Goal: Navigation & Orientation: Find specific page/section

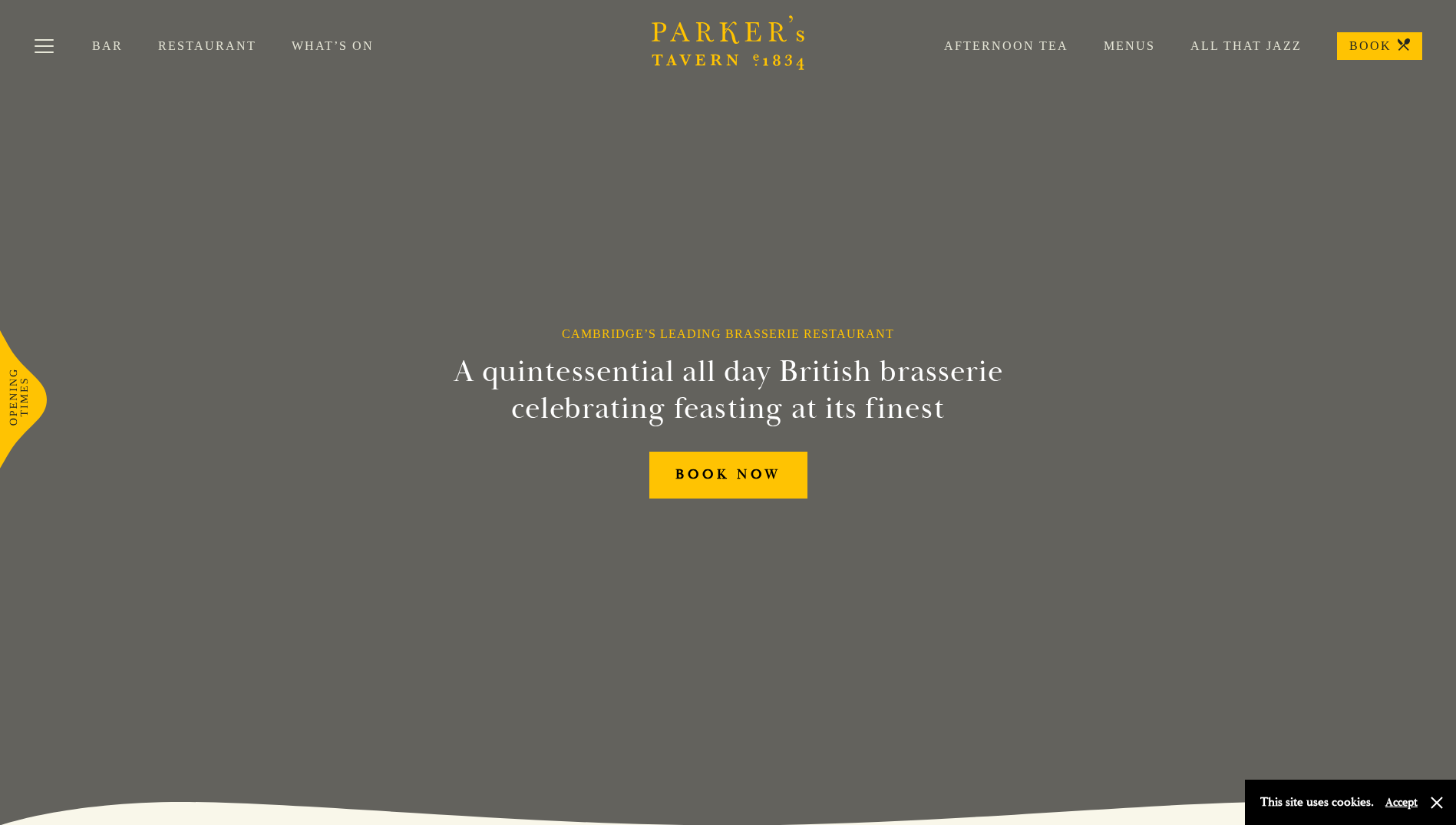
click at [1243, 47] on link "All That Jazz" at bounding box center [1229, 46] width 147 height 16
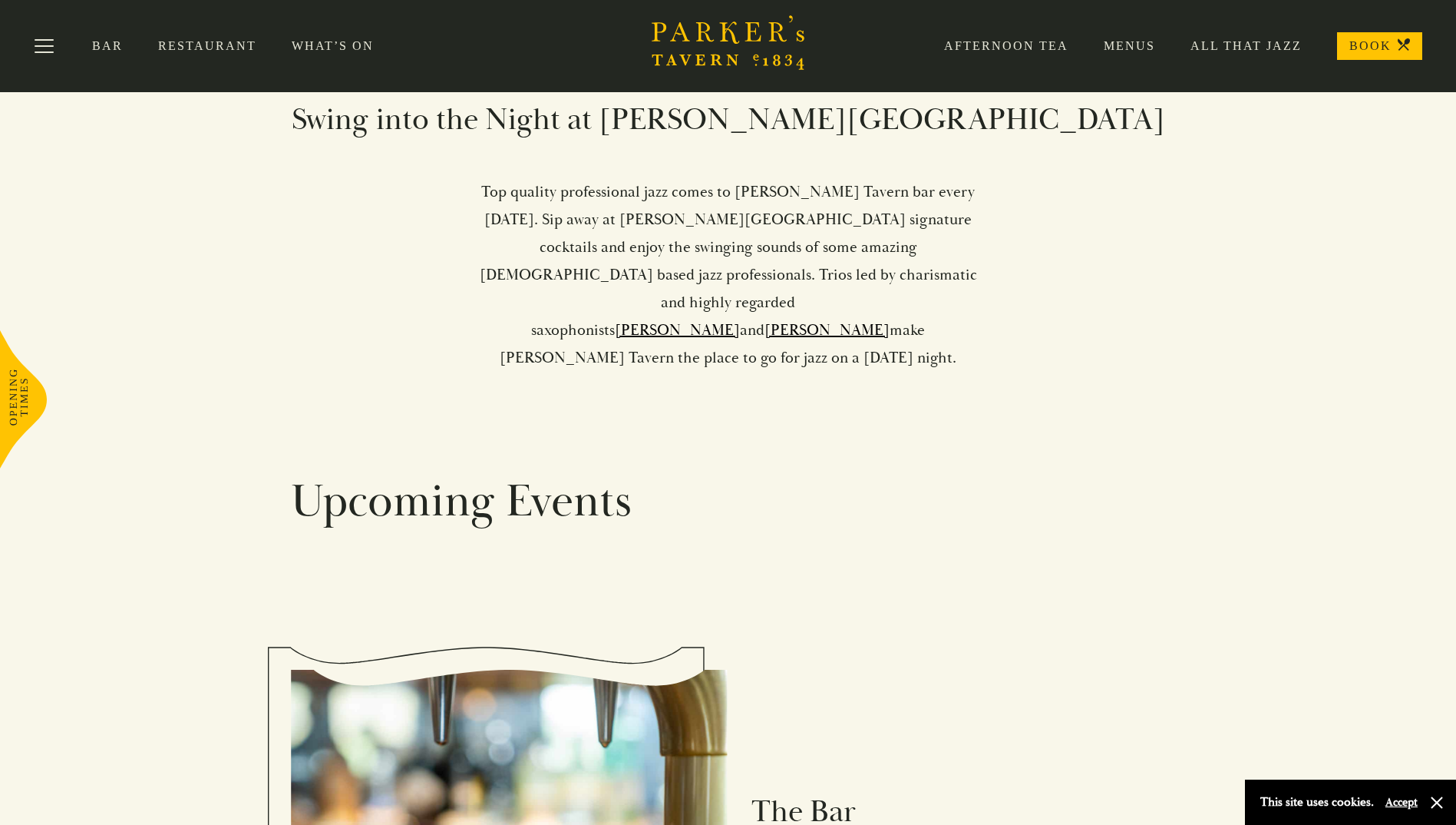
scroll to position [692, 0]
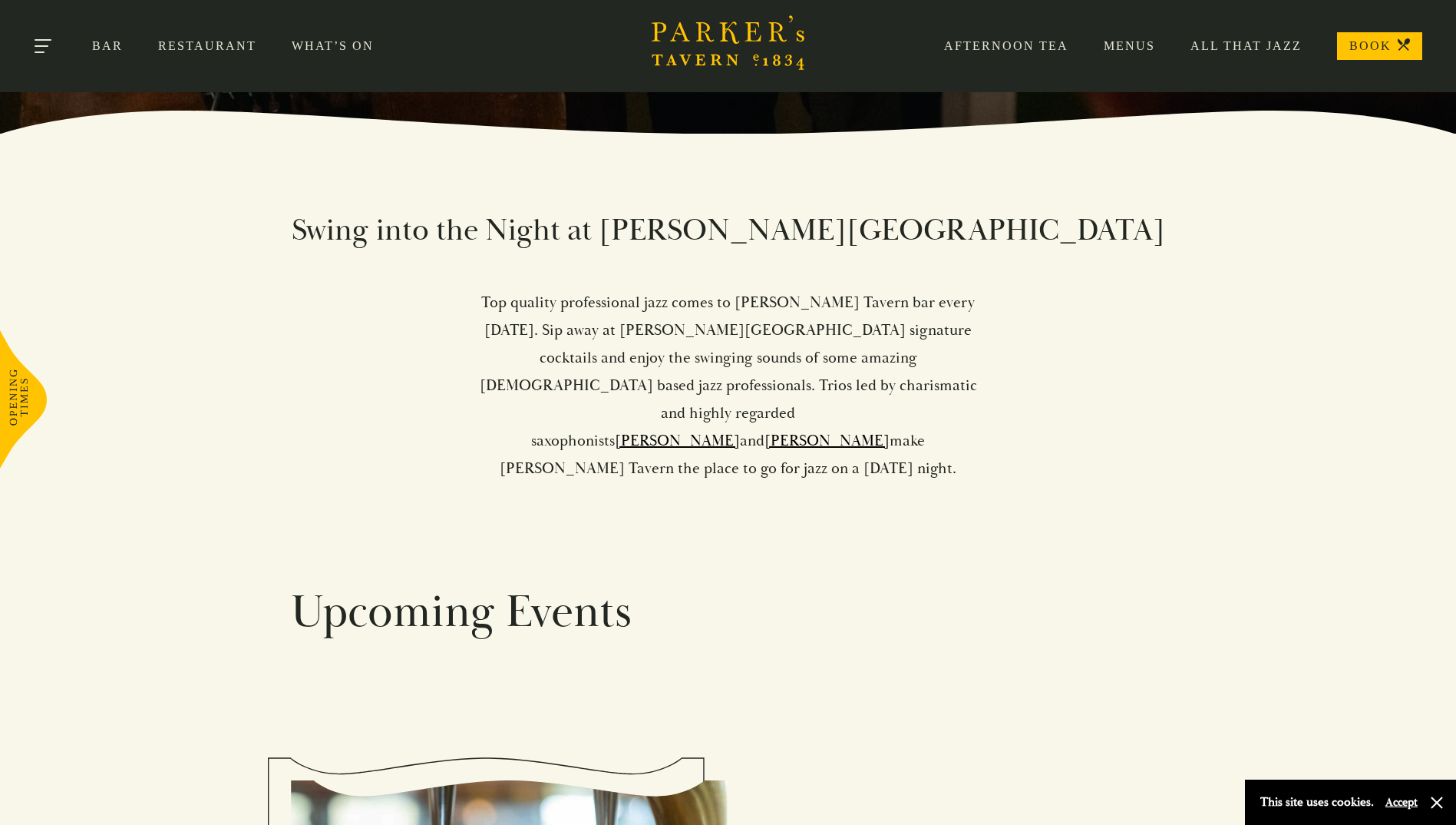
click at [48, 44] on button "Toggle navigation" at bounding box center [44, 48] width 66 height 66
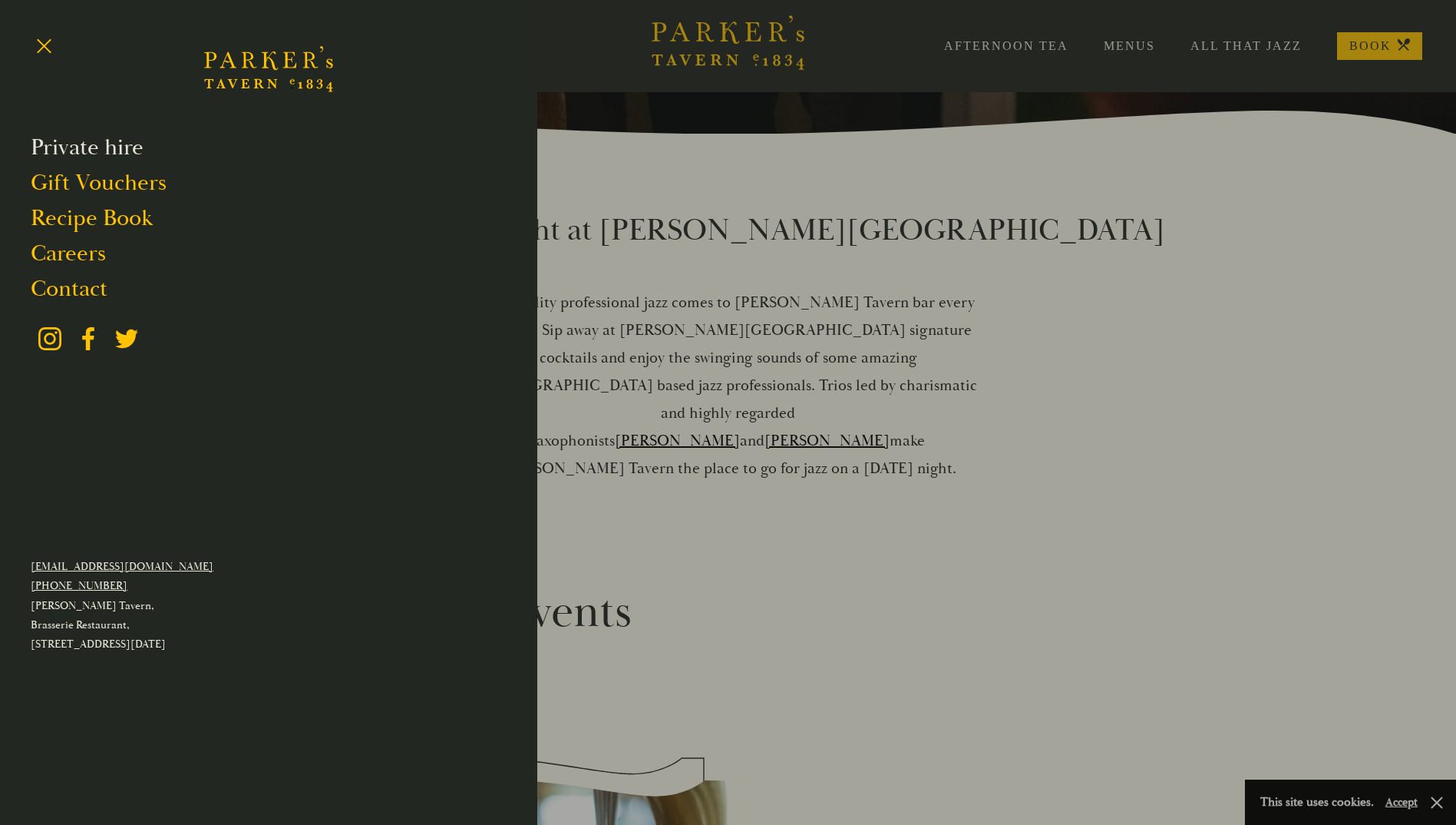
click at [85, 147] on link "Private hire" at bounding box center [86, 147] width 113 height 29
